Goal: Use online tool/utility: Utilize a website feature to perform a specific function

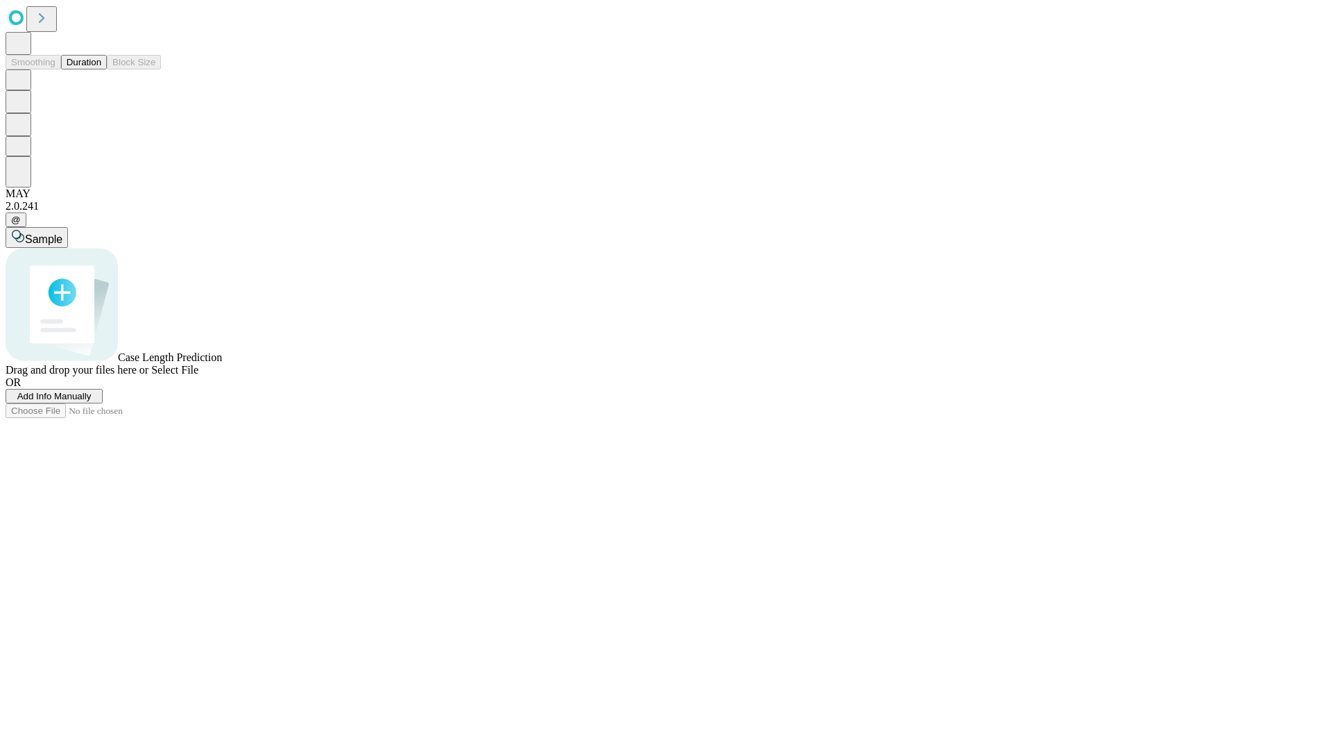
click at [101, 69] on button "Duration" at bounding box center [84, 62] width 46 height 15
click at [62, 233] on span "Sample" at bounding box center [43, 239] width 37 height 12
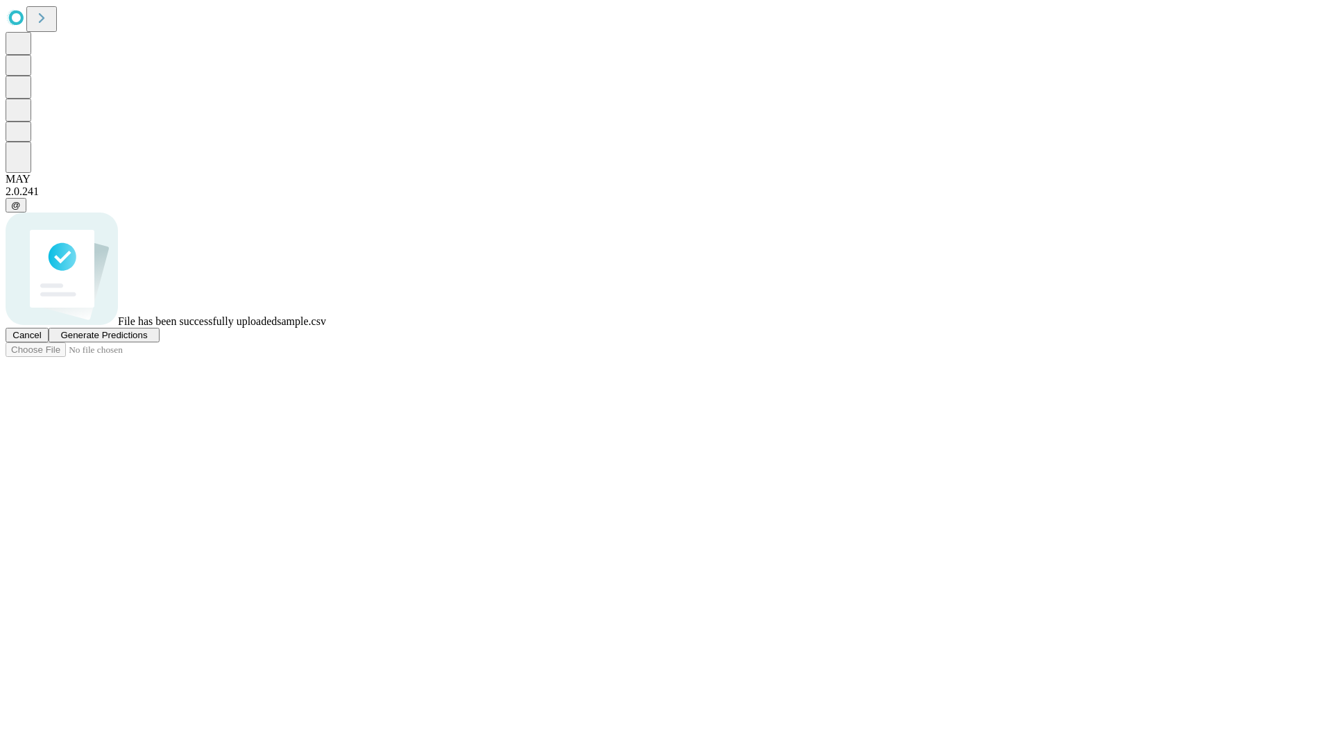
click at [147, 340] on span "Generate Predictions" at bounding box center [103, 335] width 87 height 10
